Goal: Find specific page/section: Find specific page/section

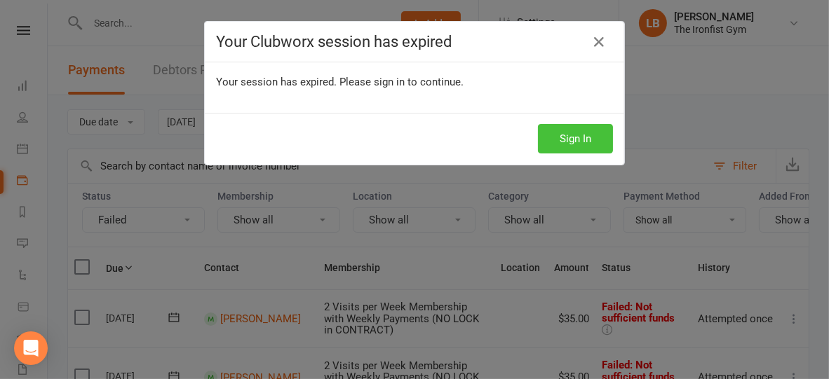
scroll to position [259, 0]
click at [581, 145] on button "Sign In" at bounding box center [575, 138] width 75 height 29
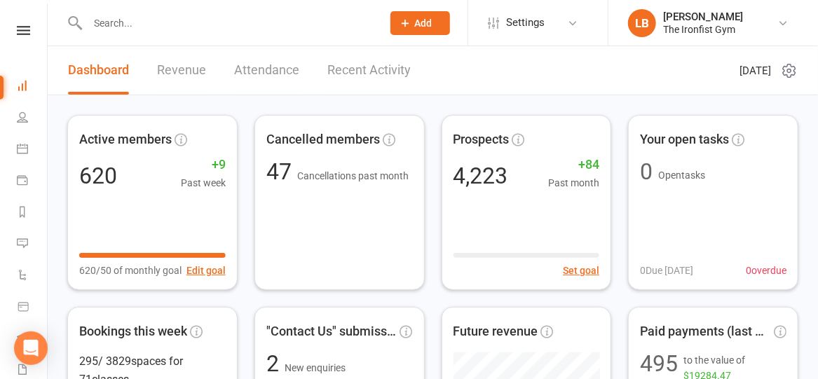
click at [159, 28] on input "text" at bounding box center [227, 23] width 289 height 20
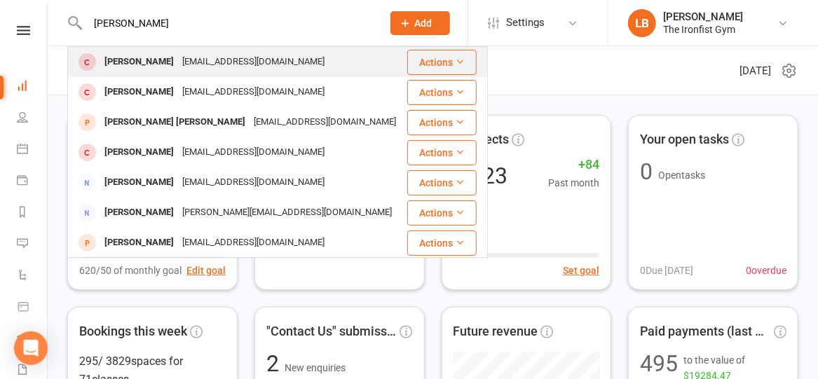
type input "[PERSON_NAME]"
click at [210, 74] on div "[PERSON_NAME] [EMAIL_ADDRESS][DOMAIN_NAME]" at bounding box center [237, 62] width 337 height 29
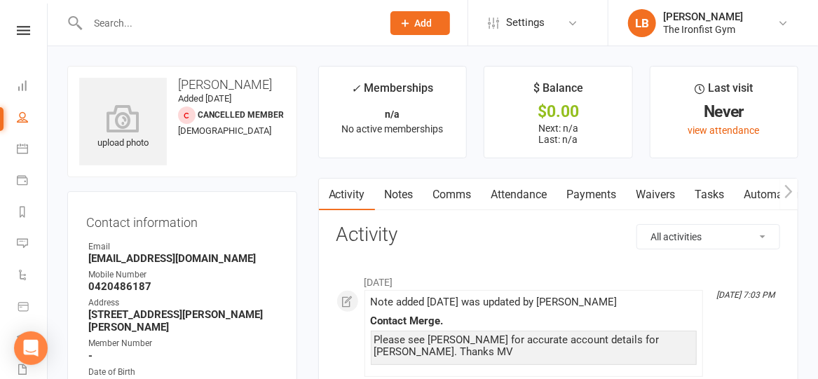
click at [184, 27] on input "text" at bounding box center [227, 23] width 289 height 20
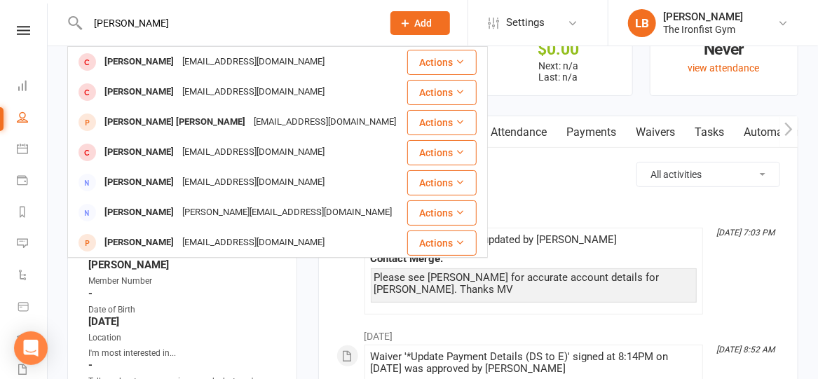
type input "[PERSON_NAME]"
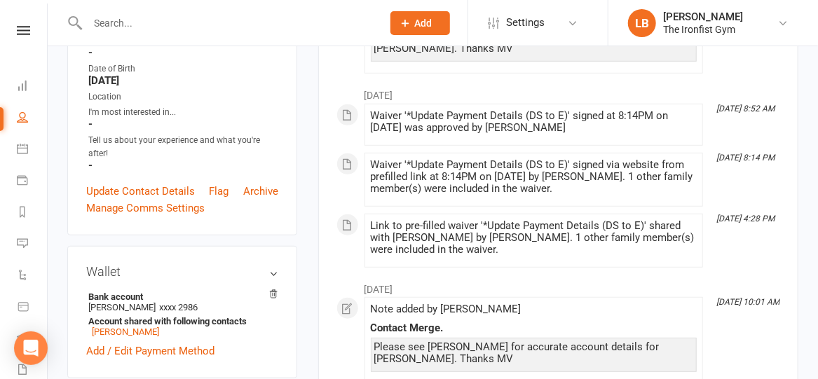
scroll to position [304, 0]
click at [149, 327] on link "[PERSON_NAME]" at bounding box center [125, 332] width 67 height 11
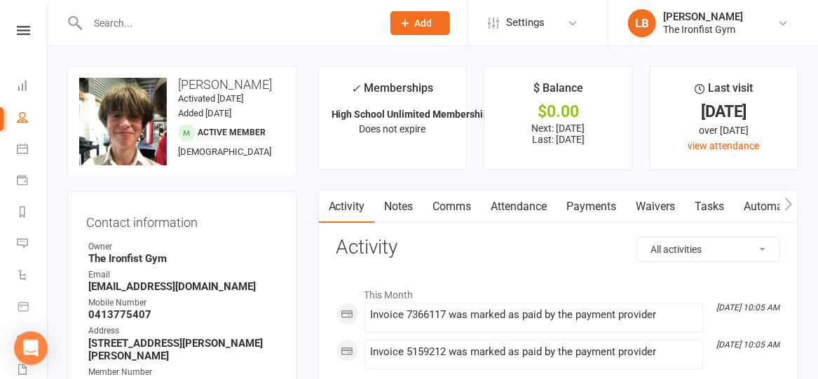
click at [589, 209] on link "Payments" at bounding box center [592, 207] width 69 height 32
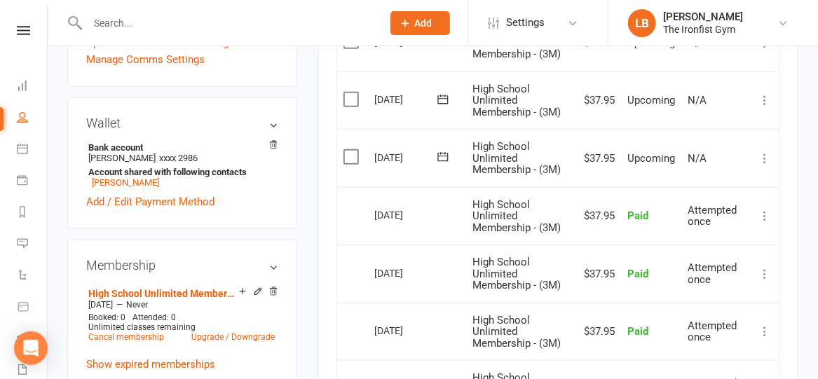
scroll to position [468, 0]
